Goal: Transaction & Acquisition: Purchase product/service

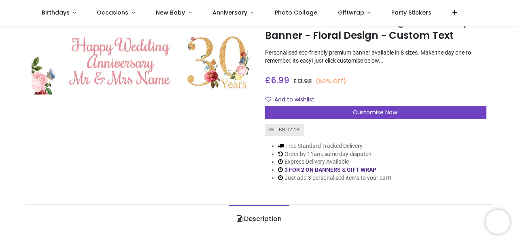
scroll to position [36, 0]
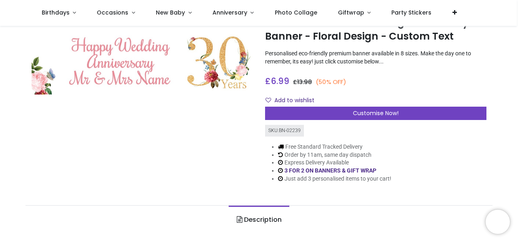
click at [259, 219] on link "Description" at bounding box center [259, 220] width 60 height 28
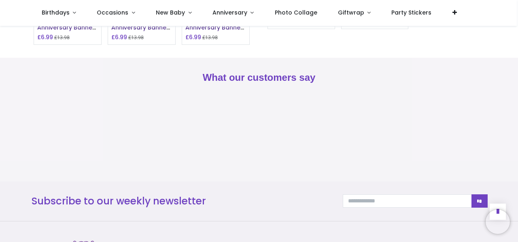
scroll to position [665, 0]
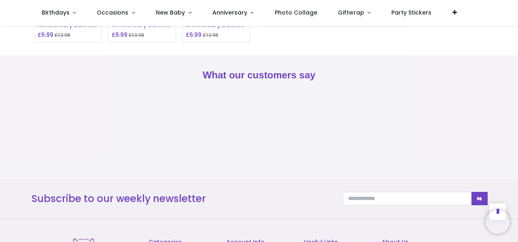
click at [141, 53] on span "Personalised 30th Wedding Anniversary Banner - Floral Design - Custom Text & 2 …" at bounding box center [141, 29] width 59 height 48
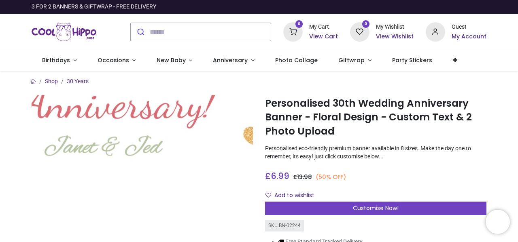
click at [138, 141] on img at bounding box center [142, 128] width 221 height 66
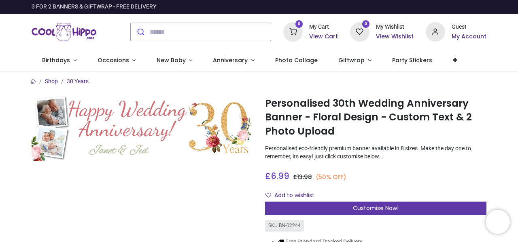
click at [377, 206] on span "Customise Now!" at bounding box center [376, 208] width 46 height 8
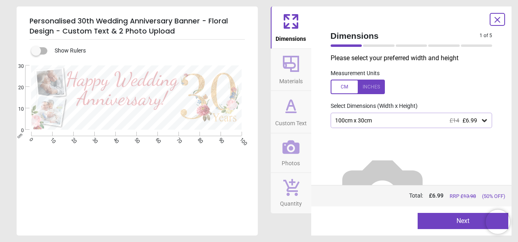
click at [376, 85] on div at bounding box center [357, 87] width 54 height 15
click at [484, 119] on icon at bounding box center [484, 121] width 8 height 8
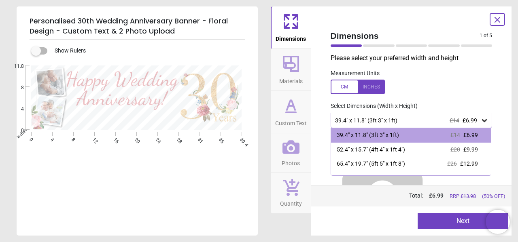
click at [484, 119] on icon at bounding box center [484, 121] width 8 height 8
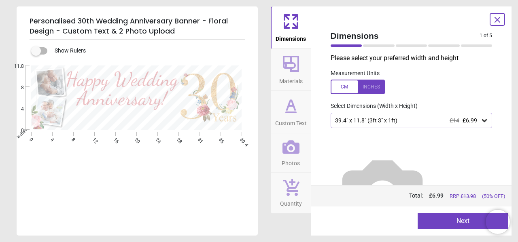
click at [377, 46] on div at bounding box center [379, 45] width 32 height 2
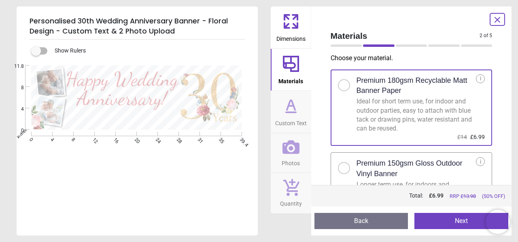
click at [407, 43] on div "2 of 6" at bounding box center [411, 46] width 168 height 8
click at [415, 46] on div at bounding box center [412, 45] width 32 height 2
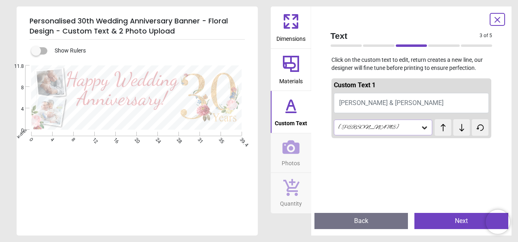
click at [377, 104] on button "Janet & Jed" at bounding box center [411, 103] width 155 height 20
click at [358, 104] on span "Janet & Jed" at bounding box center [391, 103] width 104 height 8
type textarea "**********"
click at [425, 128] on icon at bounding box center [424, 128] width 5 height 3
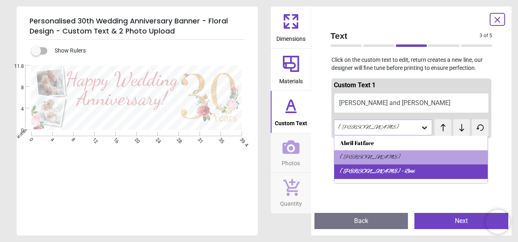
click at [426, 174] on div "Alex Brush - Bold" at bounding box center [411, 172] width 154 height 15
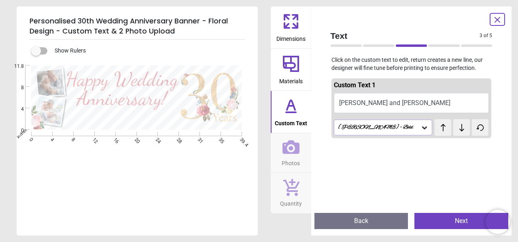
click at [443, 40] on span "Text" at bounding box center [404, 36] width 149 height 12
click at [442, 46] on div at bounding box center [444, 45] width 32 height 2
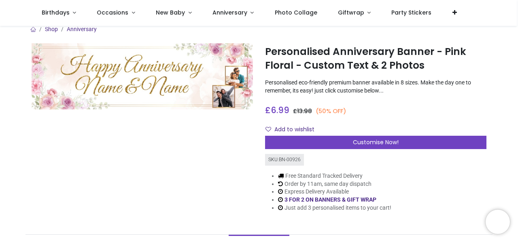
scroll to position [10, 0]
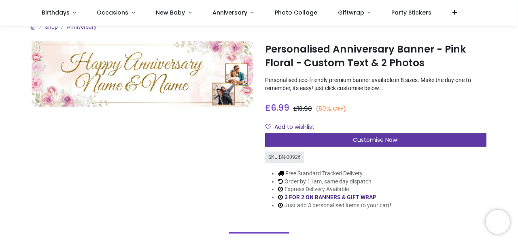
click at [379, 138] on span "Customise Now!" at bounding box center [376, 140] width 46 height 8
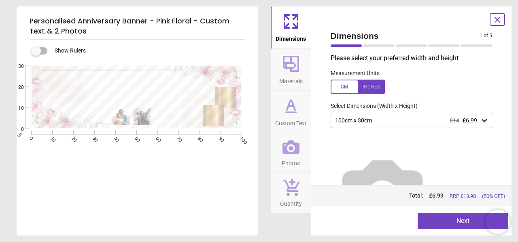
click at [375, 86] on div at bounding box center [357, 87] width 54 height 15
click at [460, 219] on button "Next" at bounding box center [462, 221] width 91 height 16
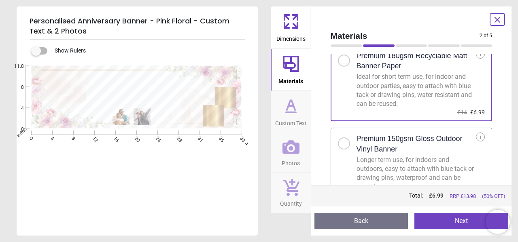
scroll to position [43, 0]
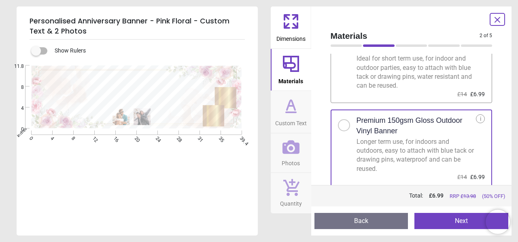
click at [463, 218] on button "Next" at bounding box center [461, 221] width 94 height 16
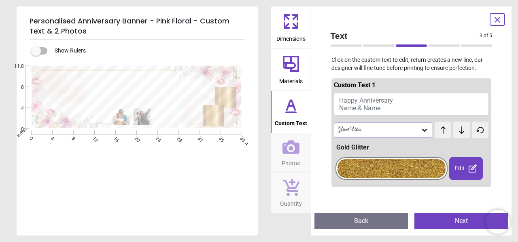
click at [358, 98] on span "Happy Anniversary Name & Name" at bounding box center [366, 104] width 54 height 15
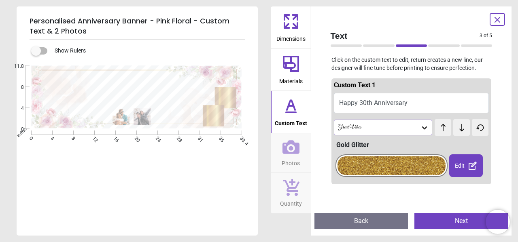
scroll to position [1, 0]
type textarea "**********"
click at [391, 126] on div "Great Vibes" at bounding box center [378, 127] width 83 height 7
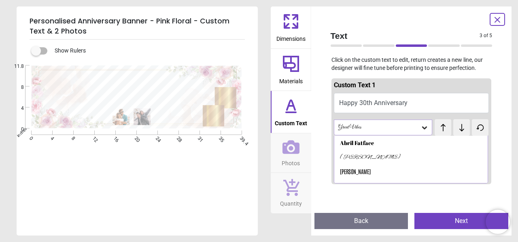
scroll to position [24, 0]
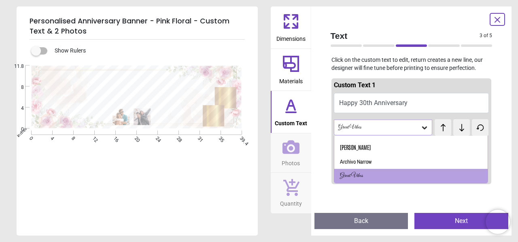
click at [391, 131] on div "Great Vibes" at bounding box center [383, 127] width 99 height 15
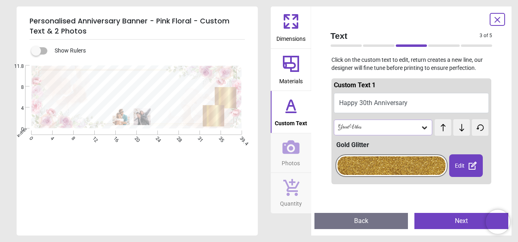
click at [287, 112] on icon at bounding box center [291, 112] width 10 height 0
click at [422, 128] on icon at bounding box center [424, 128] width 8 height 8
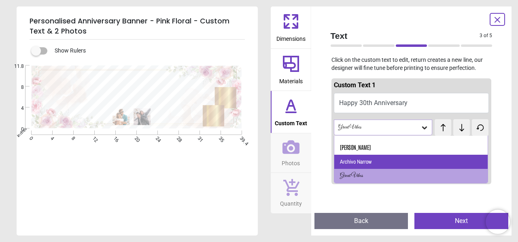
click at [366, 160] on div "Archivo Narrow" at bounding box center [356, 162] width 32 height 8
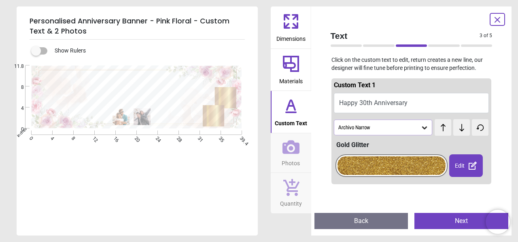
scroll to position [0, 0]
click at [426, 125] on icon at bounding box center [424, 128] width 8 height 8
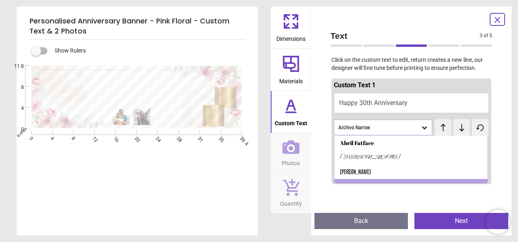
scroll to position [10, 0]
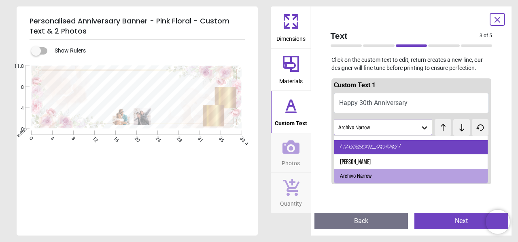
click at [358, 146] on div "Alex Brush" at bounding box center [370, 148] width 61 height 8
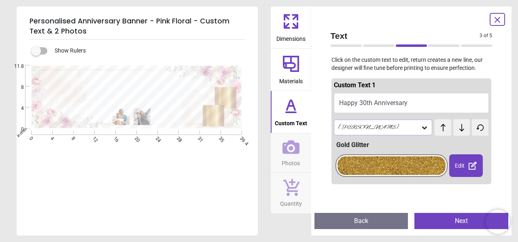
scroll to position [1, 0]
click at [463, 218] on button "Next" at bounding box center [461, 221] width 94 height 16
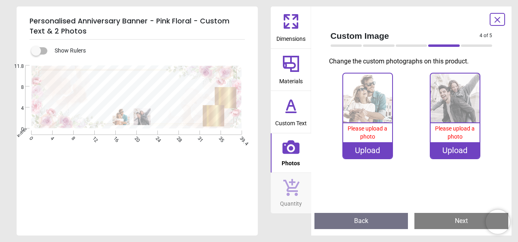
click at [290, 24] on icon at bounding box center [290, 21] width 19 height 19
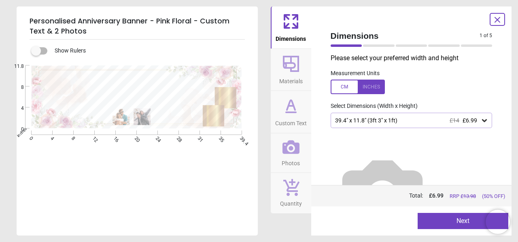
click at [291, 70] on icon at bounding box center [291, 64] width 16 height 16
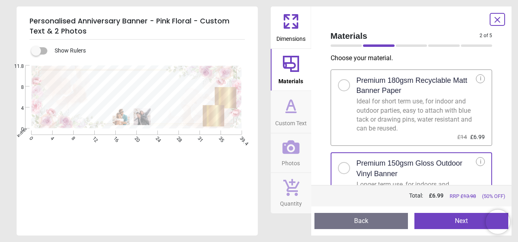
click at [294, 110] on icon at bounding box center [291, 105] width 8 height 10
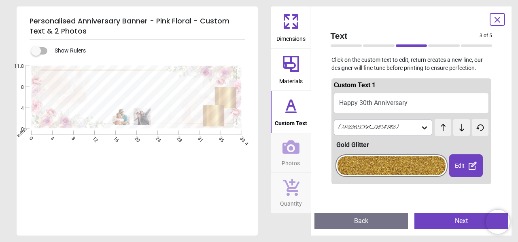
click at [411, 163] on div at bounding box center [391, 166] width 108 height 19
click at [404, 203] on input "text" at bounding box center [411, 199] width 145 height 16
type input "*****"
click at [461, 221] on button "Next" at bounding box center [461, 221] width 94 height 16
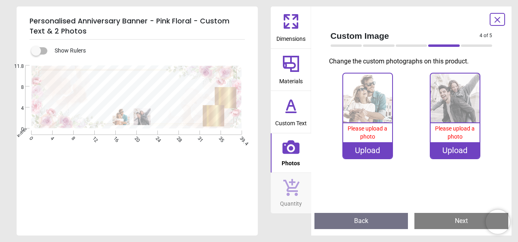
click at [461, 221] on button "Next" at bounding box center [461, 221] width 94 height 16
click at [406, 43] on div "4 of 6" at bounding box center [411, 46] width 168 height 8
click at [300, 108] on icon at bounding box center [290, 105] width 19 height 19
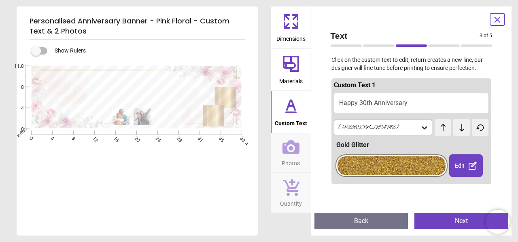
click at [469, 167] on icon at bounding box center [473, 166] width 10 height 10
click at [413, 201] on input "text" at bounding box center [411, 199] width 145 height 16
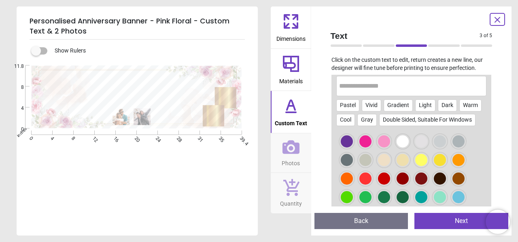
scroll to position [88, 0]
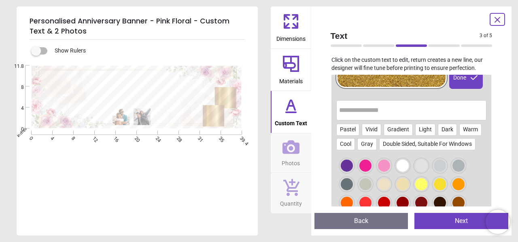
click at [404, 184] on div at bounding box center [402, 184] width 12 height 12
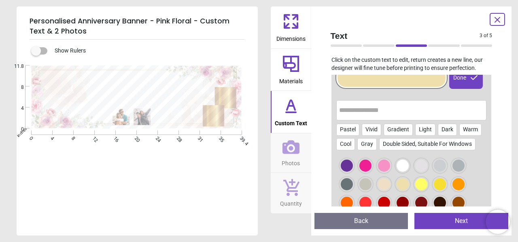
click at [382, 201] on div at bounding box center [384, 203] width 12 height 12
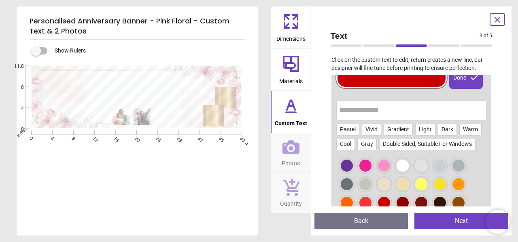
click at [405, 200] on div at bounding box center [402, 203] width 12 height 12
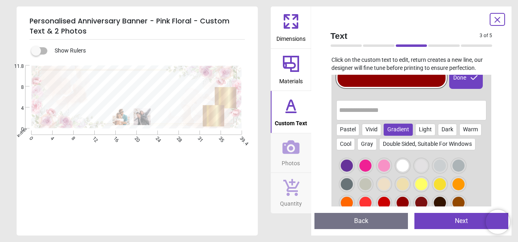
click at [396, 129] on div "Gradient" at bounding box center [397, 130] width 29 height 12
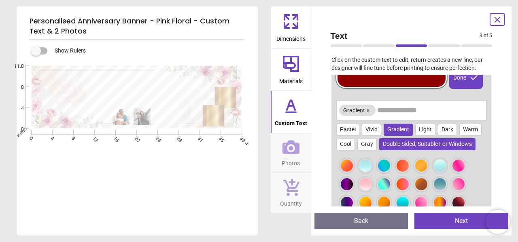
click at [396, 142] on div "Double Sided, Suitable For Windows" at bounding box center [427, 144] width 96 height 12
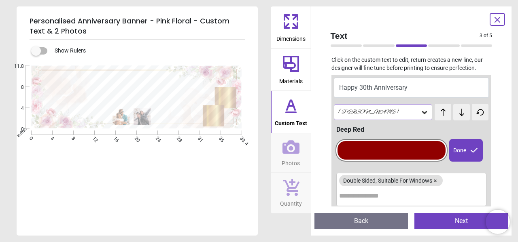
scroll to position [16, 0]
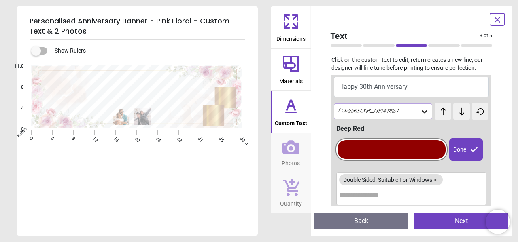
click at [443, 111] on span "test" at bounding box center [448, 108] width 10 height 8
click at [462, 116] on button at bounding box center [461, 111] width 17 height 17
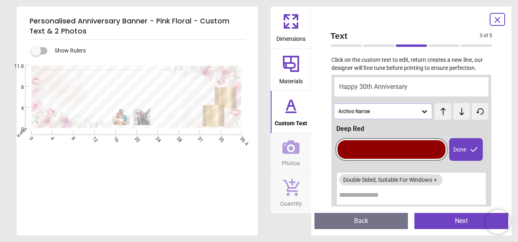
click at [462, 116] on button at bounding box center [461, 111] width 17 height 17
click at [460, 150] on div "Done" at bounding box center [466, 149] width 34 height 23
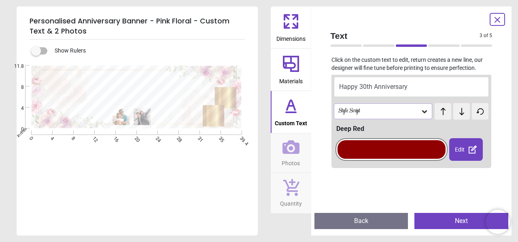
drag, startPoint x: 491, startPoint y: 84, endPoint x: 499, endPoint y: 93, distance: 11.8
click at [499, 93] on div "Text 3 of 5 3 of 6 Click on the custom text to edit, return creates a new line,…" at bounding box center [411, 120] width 201 height 229
drag, startPoint x: 499, startPoint y: 93, endPoint x: 496, endPoint y: 135, distance: 41.8
click at [496, 135] on div "Text 3 of 5 3 of 6 Click on the custom text to edit, return creates a new line,…" at bounding box center [411, 120] width 201 height 229
click at [467, 221] on button "Next" at bounding box center [461, 221] width 94 height 16
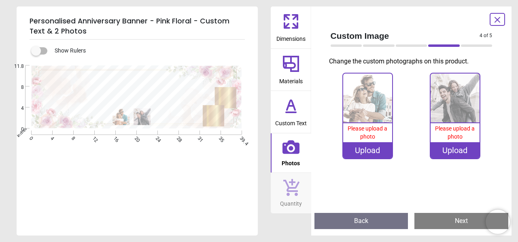
click at [462, 222] on button "Next" at bounding box center [461, 221] width 94 height 16
click at [378, 45] on div at bounding box center [379, 45] width 32 height 2
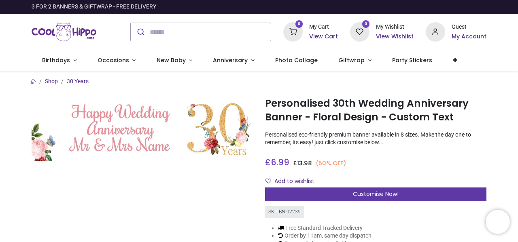
click at [382, 193] on span "Customise Now!" at bounding box center [376, 194] width 46 height 8
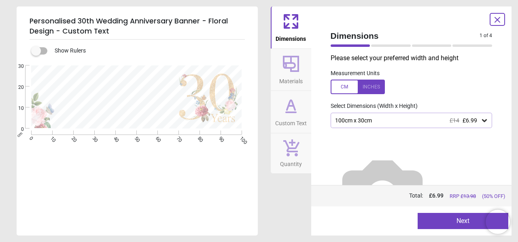
click at [371, 87] on div at bounding box center [357, 87] width 54 height 15
click at [469, 221] on button "Next" at bounding box center [462, 221] width 91 height 16
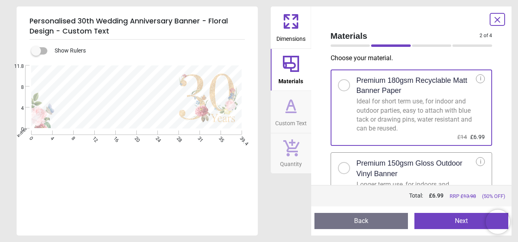
click at [343, 168] on div at bounding box center [343, 168] width 5 height 5
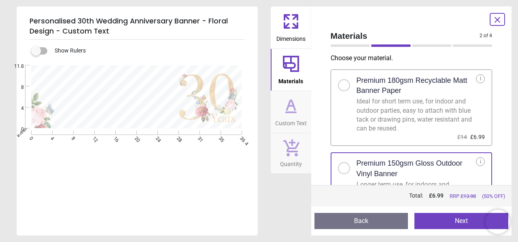
click at [466, 214] on button "Next" at bounding box center [461, 221] width 94 height 16
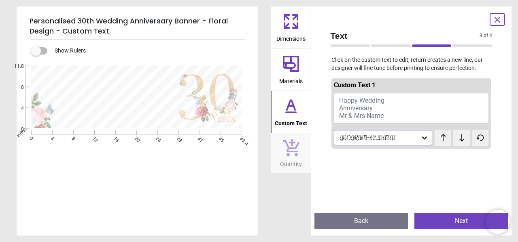
click at [377, 139] on div "[GEOGRAPHIC_DATA]" at bounding box center [378, 138] width 83 height 7
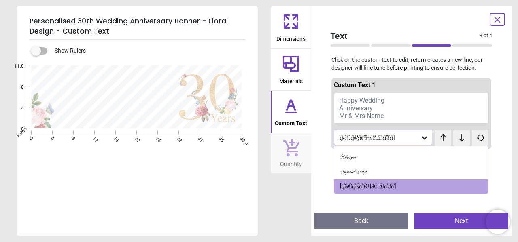
scroll to position [96, 0]
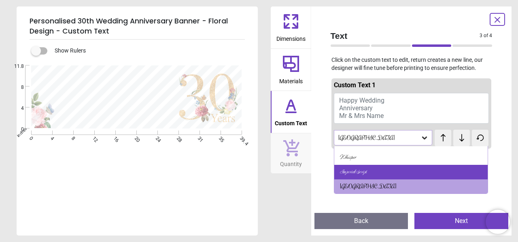
click at [357, 170] on div "Imperial Script" at bounding box center [353, 172] width 27 height 8
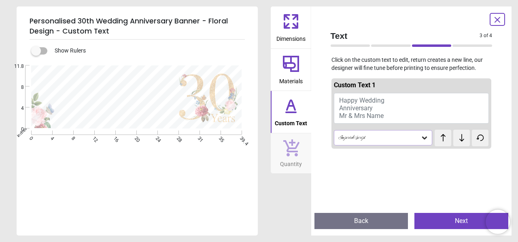
click at [424, 134] on icon at bounding box center [424, 138] width 8 height 8
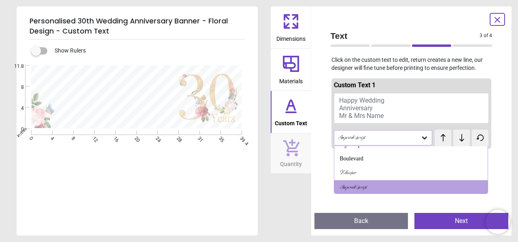
scroll to position [82, 0]
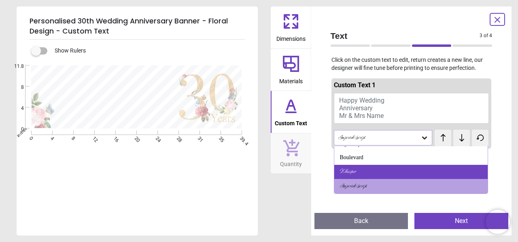
click at [346, 168] on div "Whisper" at bounding box center [348, 172] width 16 height 8
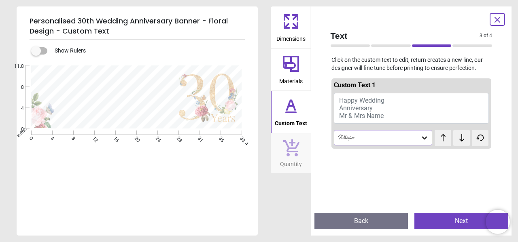
click at [426, 137] on icon at bounding box center [424, 138] width 5 height 3
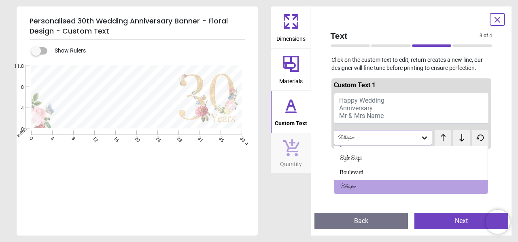
scroll to position [68, 0]
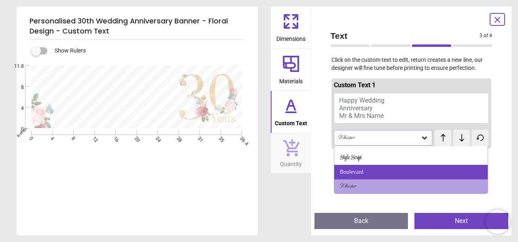
click at [351, 166] on div "Boulevard" at bounding box center [411, 172] width 154 height 15
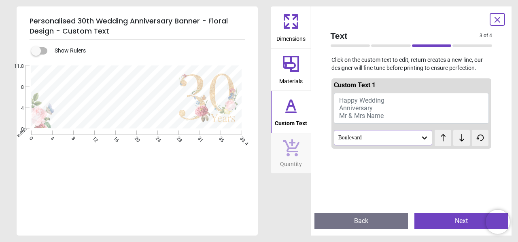
click at [424, 138] on icon at bounding box center [424, 138] width 5 height 3
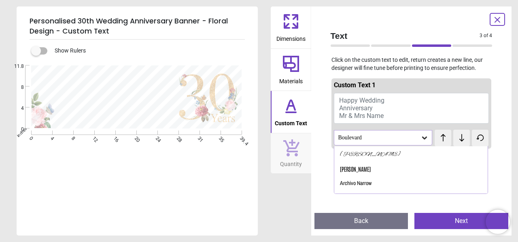
scroll to position [12, 0]
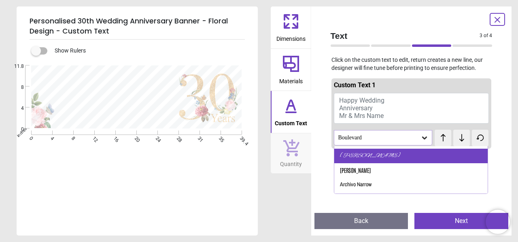
click at [369, 157] on div "Alex Brush" at bounding box center [411, 156] width 154 height 15
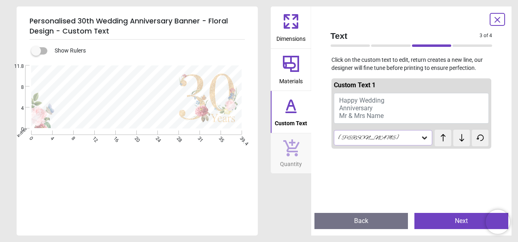
click at [461, 219] on button "Next" at bounding box center [461, 221] width 94 height 16
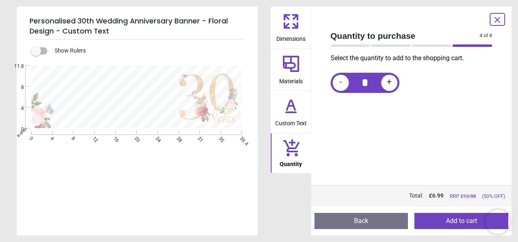
click at [461, 219] on button "Add to cart" at bounding box center [461, 221] width 94 height 16
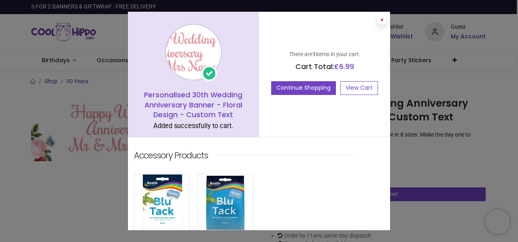
click at [381, 17] on button at bounding box center [382, 20] width 10 height 10
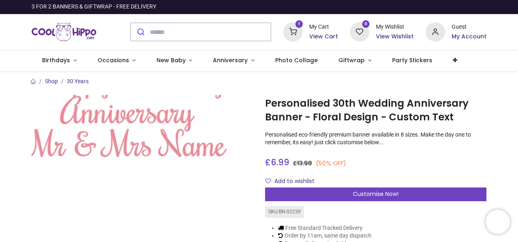
click at [128, 137] on img at bounding box center [142, 128] width 221 height 66
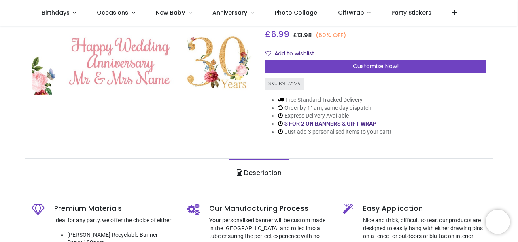
scroll to position [82, 0]
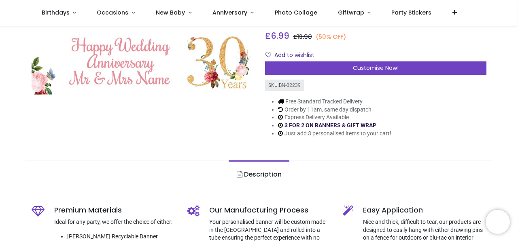
click at [339, 125] on link "3 FOR 2 ON BANNERS & GIFT WRAP" at bounding box center [330, 125] width 92 height 6
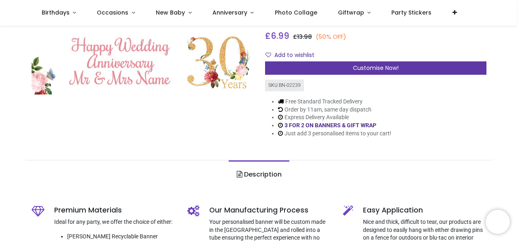
click at [385, 66] on span "Customise Now!" at bounding box center [376, 68] width 46 height 8
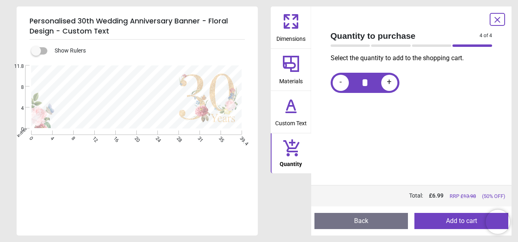
click at [288, 112] on icon at bounding box center [291, 112] width 10 height 0
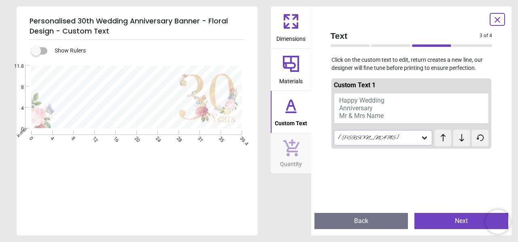
click at [396, 111] on button "Happy Wedding Anniversary Mr & Mrs Name" at bounding box center [411, 108] width 155 height 31
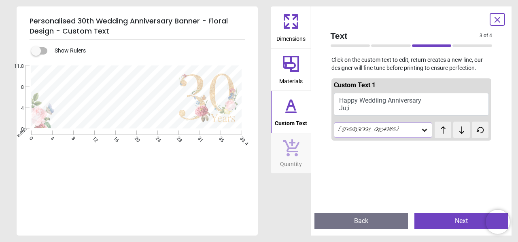
scroll to position [1, 0]
click at [283, 30] on icon at bounding box center [290, 21] width 19 height 19
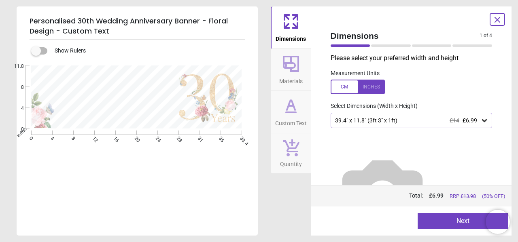
click at [368, 87] on div at bounding box center [357, 87] width 54 height 15
click at [347, 87] on div at bounding box center [357, 87] width 54 height 15
click at [298, 68] on icon at bounding box center [291, 64] width 16 height 16
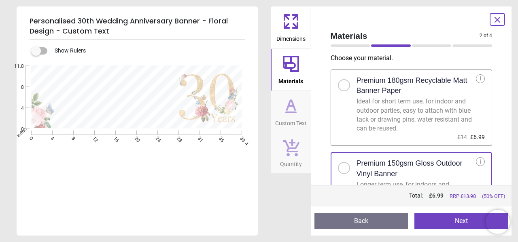
click at [296, 118] on span "Custom Text" at bounding box center [291, 122] width 32 height 12
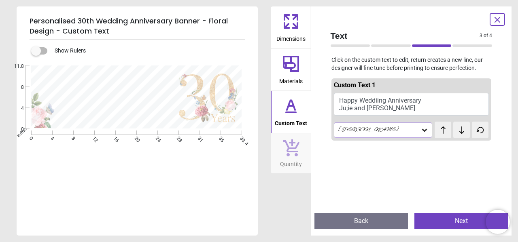
click at [443, 129] on span "test" at bounding box center [448, 126] width 10 height 8
click at [460, 126] on icon at bounding box center [461, 130] width 12 height 8
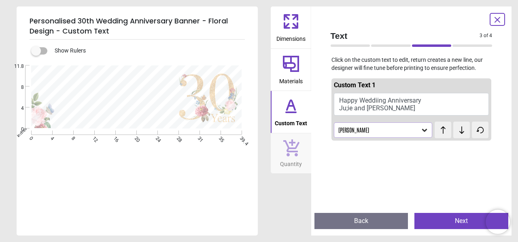
scroll to position [0, 0]
click at [460, 126] on icon at bounding box center [461, 130] width 12 height 8
click at [111, 102] on textarea "**********" at bounding box center [115, 97] width 121 height 23
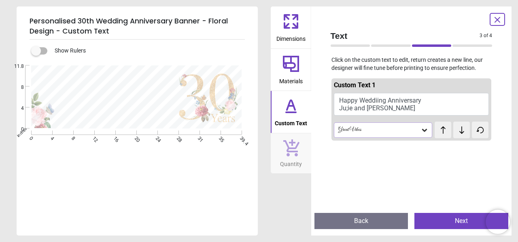
scroll to position [1, 0]
type textarea "**********"
click at [290, 25] on icon at bounding box center [290, 21] width 19 height 19
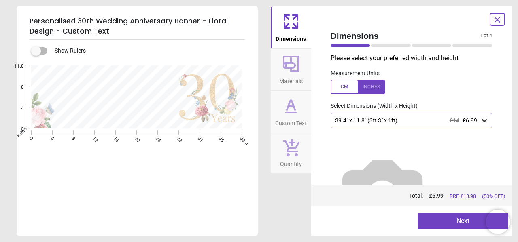
click at [295, 114] on icon at bounding box center [290, 105] width 19 height 19
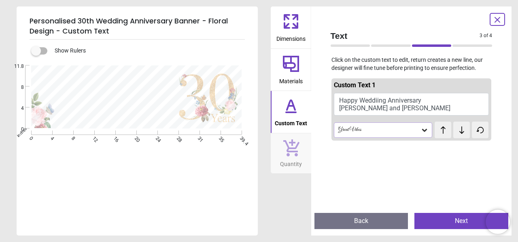
click at [460, 222] on button "Next" at bounding box center [461, 221] width 94 height 16
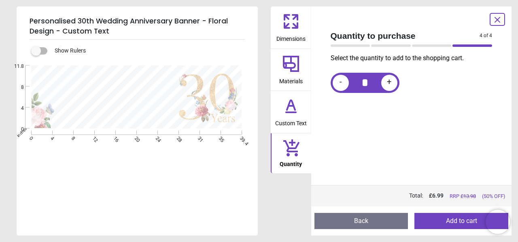
click at [297, 108] on icon at bounding box center [290, 105] width 19 height 19
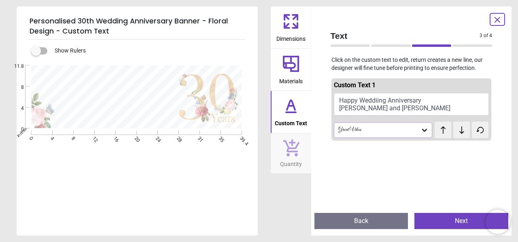
click at [481, 45] on div at bounding box center [472, 45] width 40 height 2
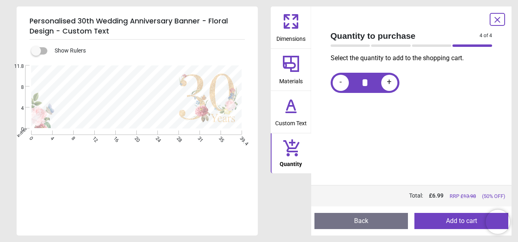
click at [427, 43] on div "4 of 5" at bounding box center [411, 46] width 168 height 8
click at [367, 221] on button "Back" at bounding box center [361, 221] width 94 height 16
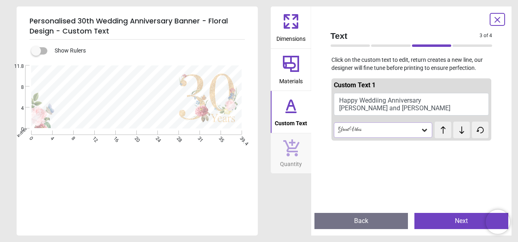
click at [461, 131] on icon at bounding box center [461, 130] width 5 height 7
click at [461, 220] on button "Next" at bounding box center [461, 221] width 94 height 16
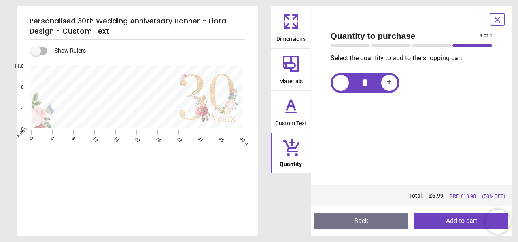
click at [288, 70] on icon at bounding box center [290, 63] width 19 height 19
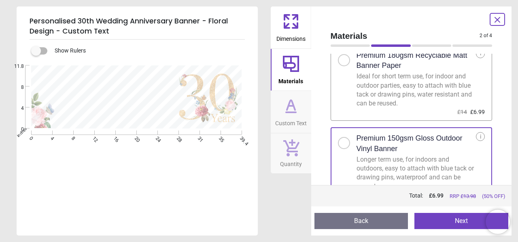
scroll to position [43, 0]
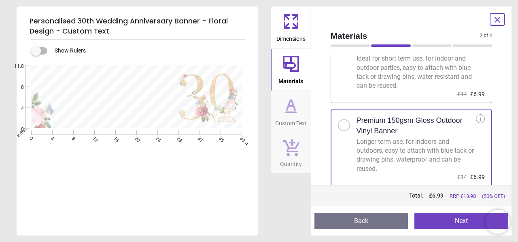
click at [300, 104] on button "Custom Text" at bounding box center [291, 112] width 40 height 42
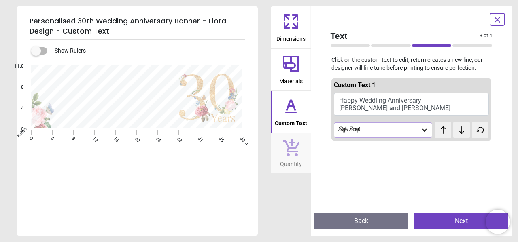
click at [424, 132] on icon at bounding box center [424, 130] width 8 height 8
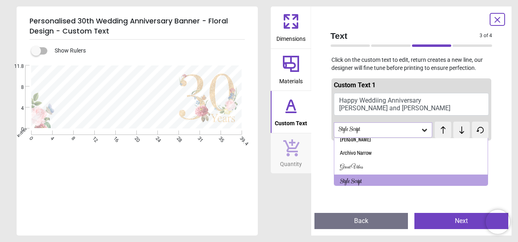
scroll to position [39, 0]
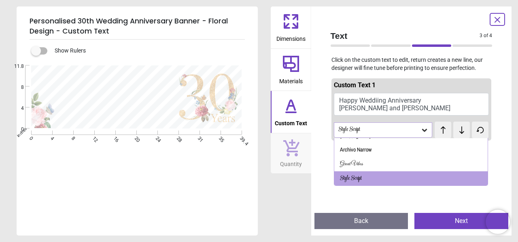
click at [424, 132] on icon at bounding box center [424, 130] width 8 height 8
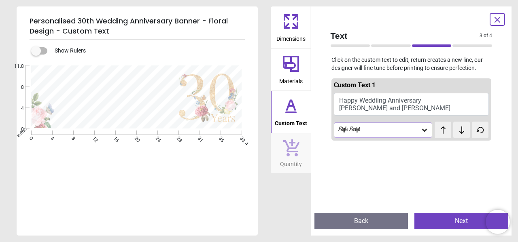
drag, startPoint x: 341, startPoint y: 100, endPoint x: 485, endPoint y: 96, distance: 143.2
click at [485, 96] on button "Happy Weddiing Anniversary Julie and Ray" at bounding box center [411, 104] width 155 height 23
click at [287, 29] on icon at bounding box center [290, 21] width 19 height 19
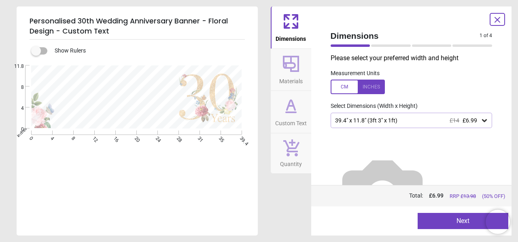
click at [294, 112] on icon at bounding box center [291, 112] width 10 height 0
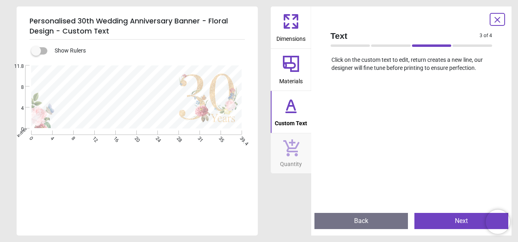
scroll to position [0, 0]
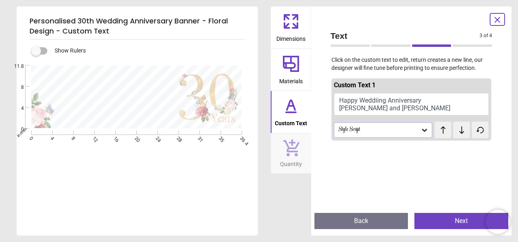
click at [286, 12] on icon at bounding box center [290, 21] width 19 height 19
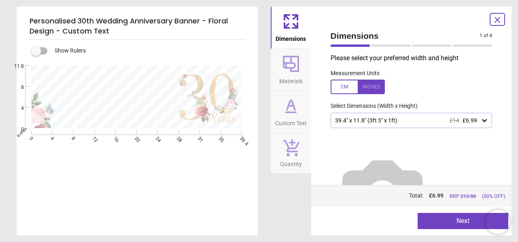
click at [290, 69] on icon at bounding box center [291, 64] width 16 height 16
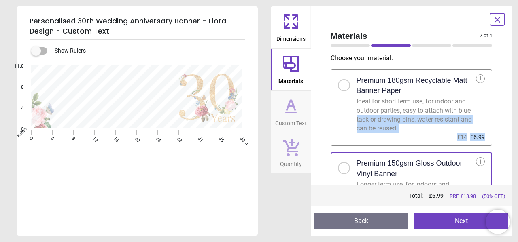
drag, startPoint x: 498, startPoint y: 115, endPoint x: 516, endPoint y: 134, distance: 26.0
click at [516, 134] on div "**********" at bounding box center [259, 121] width 518 height 242
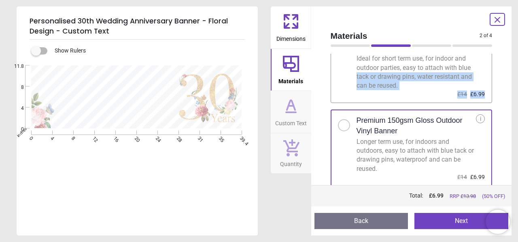
click at [463, 219] on button "Next" at bounding box center [461, 221] width 94 height 16
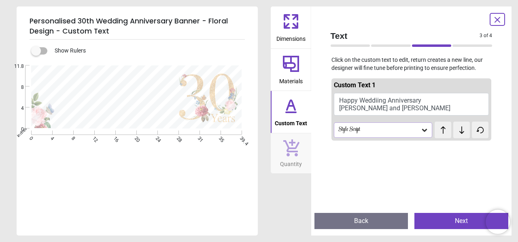
click at [463, 219] on button "Next" at bounding box center [461, 221] width 94 height 16
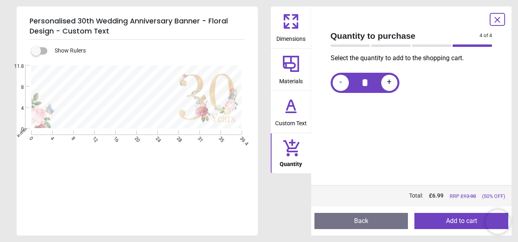
click at [463, 219] on button "Add to cart" at bounding box center [461, 221] width 94 height 16
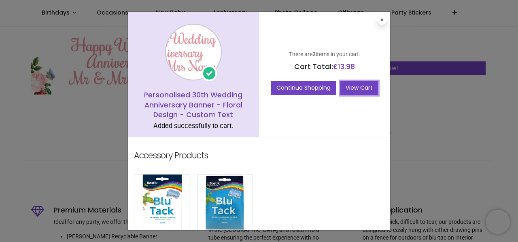
click at [359, 88] on link "View Cart" at bounding box center [359, 88] width 38 height 14
click at [380, 18] on icon at bounding box center [381, 20] width 3 height 4
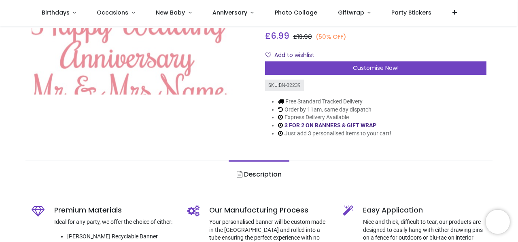
click at [128, 65] on img at bounding box center [142, 61] width 221 height 66
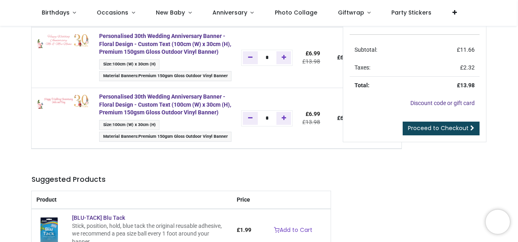
scroll to position [53, 0]
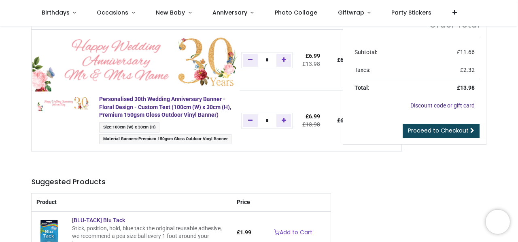
click at [86, 57] on img at bounding box center [136, 61] width 207 height 62
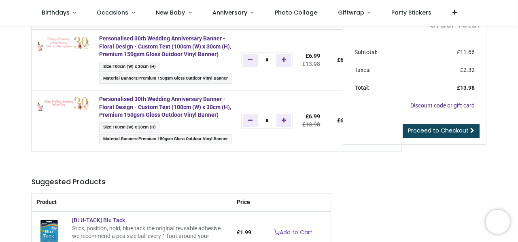
click at [72, 56] on td at bounding box center [63, 60] width 63 height 61
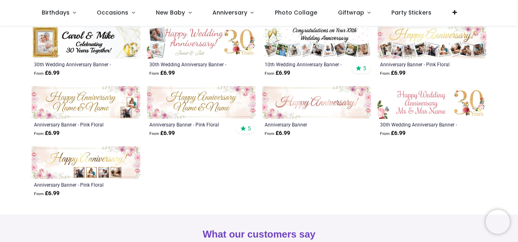
scroll to position [207, 0]
click at [334, 102] on img at bounding box center [316, 102] width 109 height 33
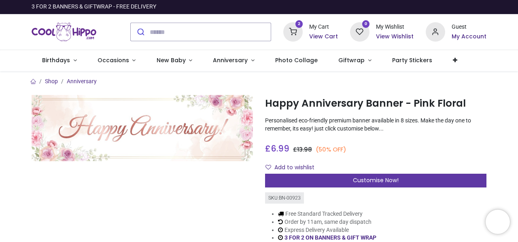
click at [383, 180] on span "Customise Now!" at bounding box center [376, 180] width 46 height 8
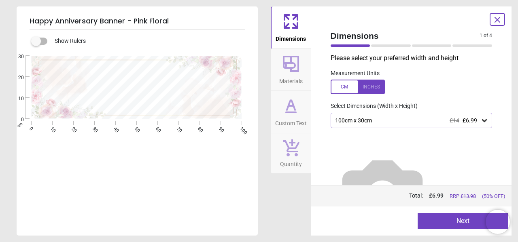
click at [367, 85] on div at bounding box center [357, 87] width 54 height 15
click at [290, 69] on icon at bounding box center [291, 64] width 16 height 16
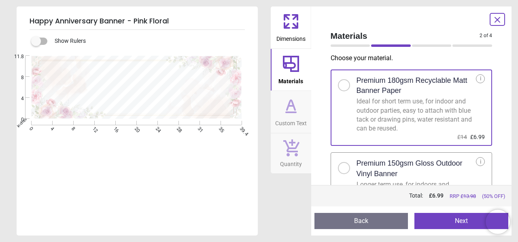
click at [347, 168] on div at bounding box center [344, 168] width 12 height 12
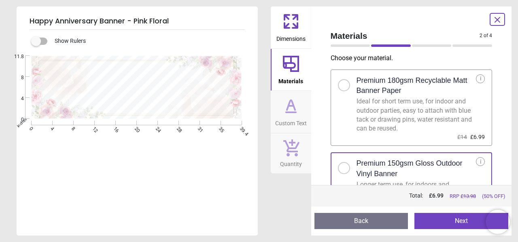
click at [464, 215] on button "Next" at bounding box center [461, 221] width 94 height 16
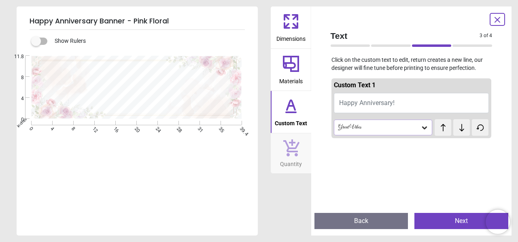
click at [395, 100] on button "Happy Anniversary!" at bounding box center [411, 103] width 155 height 20
click at [100, 88] on textarea "*********" at bounding box center [137, 88] width 160 height 36
click at [169, 91] on textarea "**********" at bounding box center [137, 88] width 160 height 36
click at [210, 90] on textarea "**********" at bounding box center [137, 88] width 160 height 36
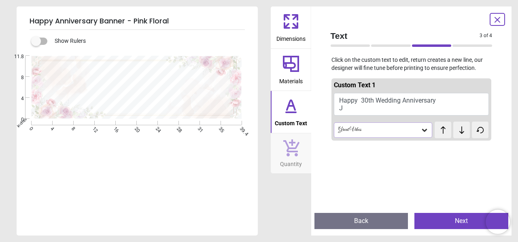
scroll to position [2, 0]
type textarea "**********"
click at [465, 220] on button "Next" at bounding box center [461, 221] width 94 height 16
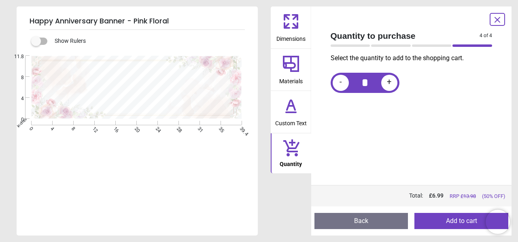
click at [362, 218] on button "Back" at bounding box center [361, 221] width 94 height 16
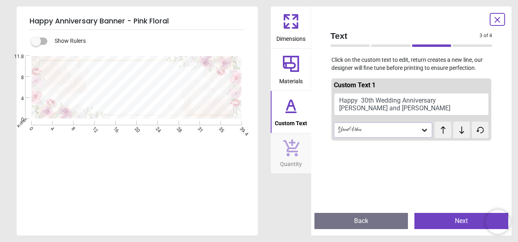
click at [288, 66] on icon at bounding box center [290, 63] width 19 height 19
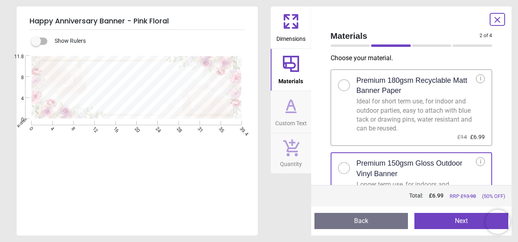
click at [290, 28] on icon at bounding box center [290, 21] width 19 height 19
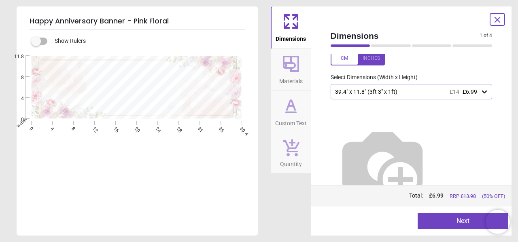
scroll to position [0, 0]
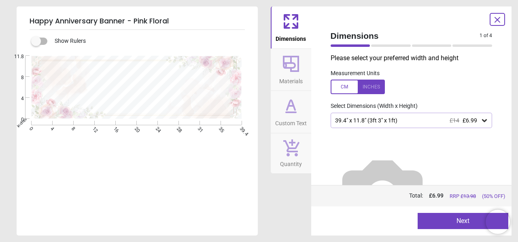
click at [287, 112] on icon at bounding box center [291, 112] width 10 height 0
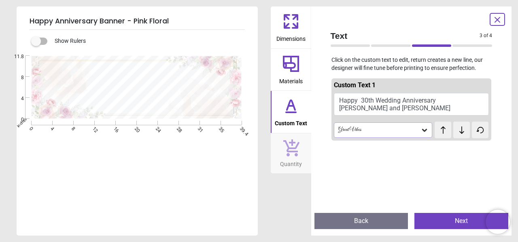
click at [459, 129] on icon at bounding box center [461, 130] width 12 height 8
click at [481, 129] on icon at bounding box center [480, 130] width 6 height 6
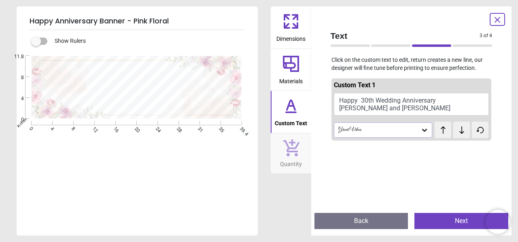
click at [464, 220] on button "Next" at bounding box center [461, 221] width 94 height 16
